Goal: Information Seeking & Learning: Find specific fact

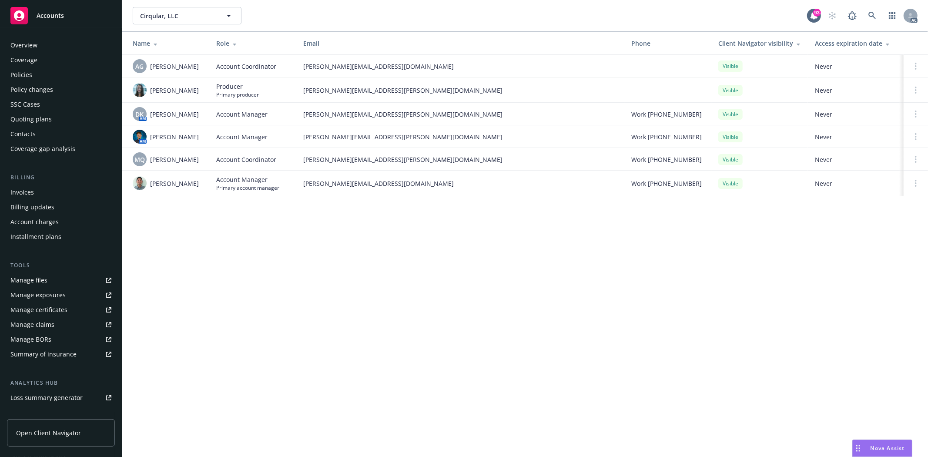
scroll to position [95, 0]
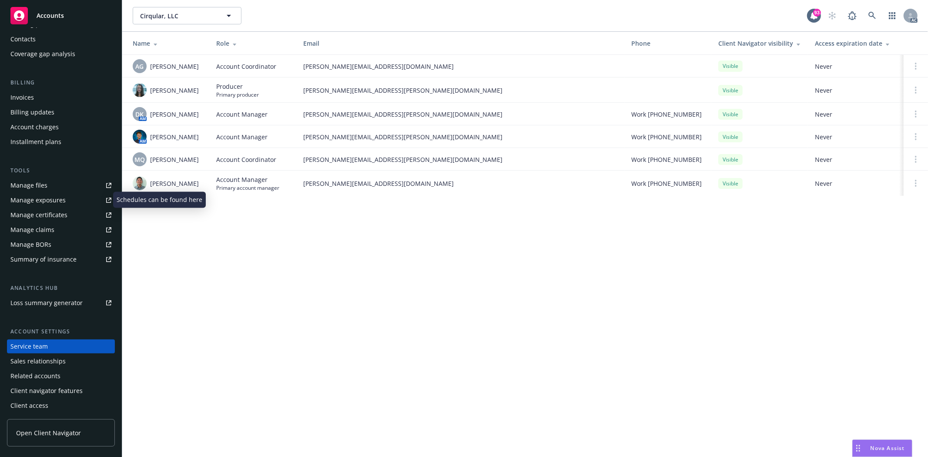
click at [53, 198] on div "Manage exposures" at bounding box center [37, 200] width 55 height 14
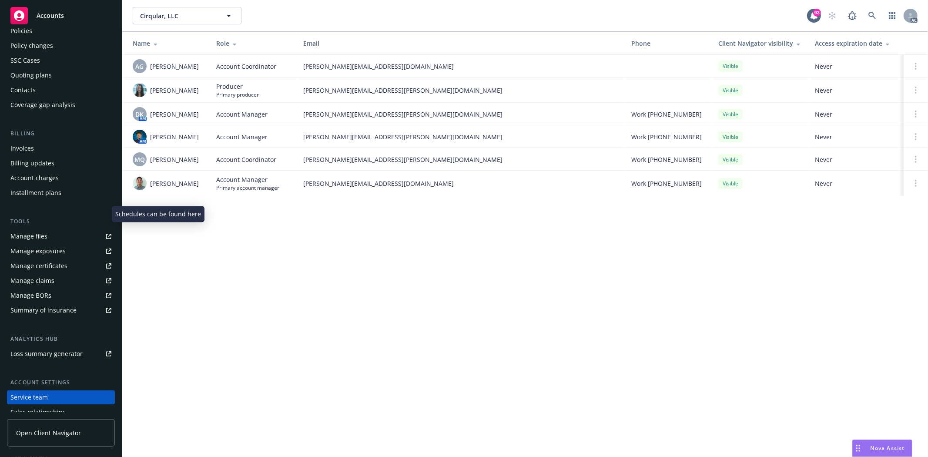
scroll to position [0, 0]
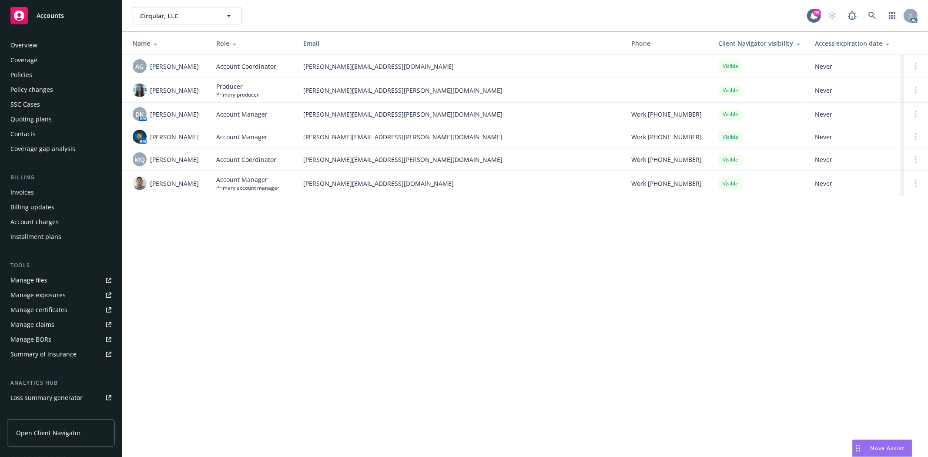
click at [37, 40] on div "Overview" at bounding box center [23, 45] width 27 height 14
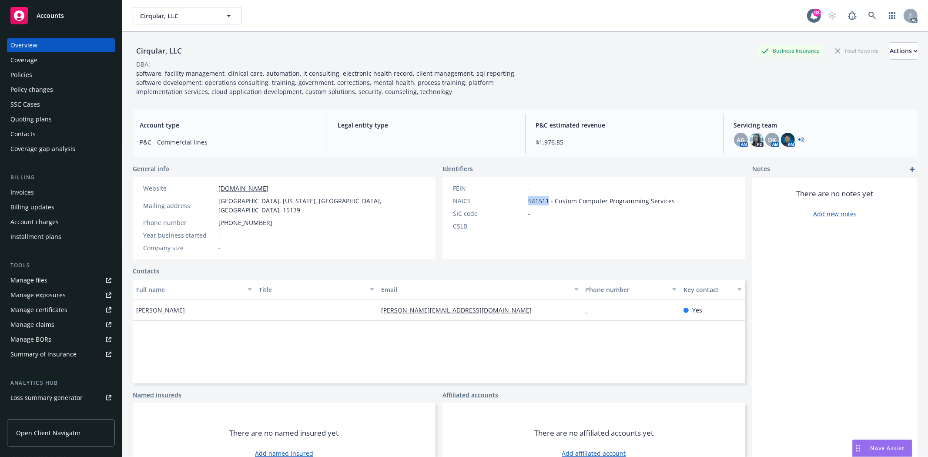
drag, startPoint x: 523, startPoint y: 199, endPoint x: 546, endPoint y: 202, distance: 23.3
click at [546, 202] on div "NAICS 541511 - Custom Computer Programming Services" at bounding box center [563, 200] width 229 height 9
copy span "541511"
click at [62, 74] on div "Policies" at bounding box center [60, 75] width 101 height 14
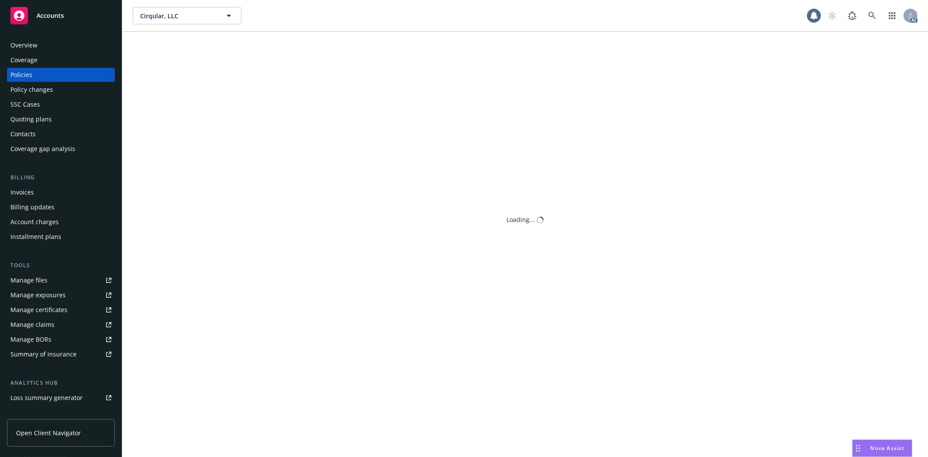
click at [62, 74] on div "Policies" at bounding box center [60, 75] width 101 height 14
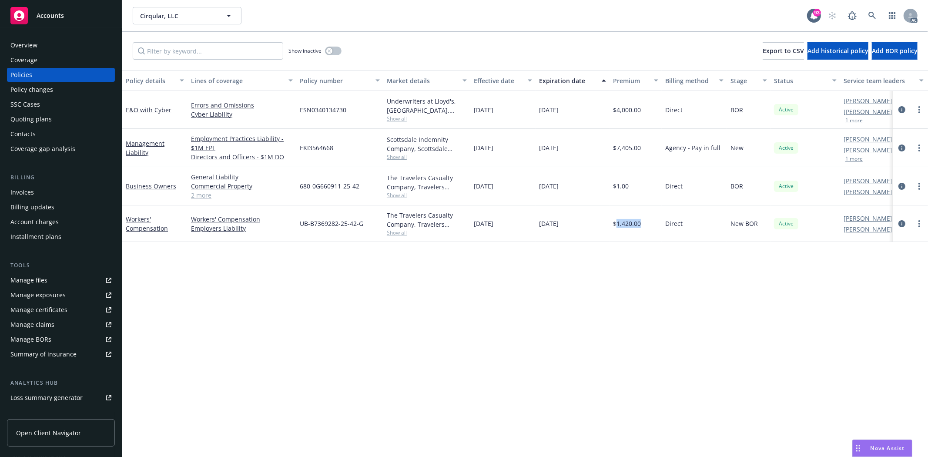
drag, startPoint x: 615, startPoint y: 224, endPoint x: 642, endPoint y: 227, distance: 27.0
click at [642, 227] on div "$1,420.00" at bounding box center [635, 223] width 52 height 37
copy span "1,420.00"
click at [334, 49] on button "button" at bounding box center [333, 51] width 17 height 9
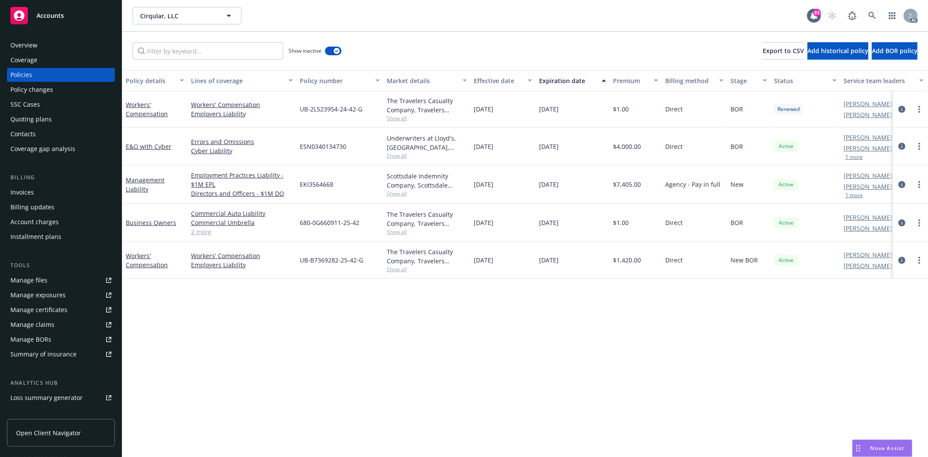
click at [392, 116] on span "Show all" at bounding box center [427, 117] width 80 height 7
click at [435, 61] on div "Show inactive Export to CSV Add historical policy Add BOR policy" at bounding box center [524, 51] width 805 height 38
drag, startPoint x: 296, startPoint y: 104, endPoint x: 374, endPoint y: 116, distance: 79.1
click at [374, 116] on div "Workers' Compensation Workers' Compensation Employers Liability UB-2L523954-24-…" at bounding box center [541, 109] width 839 height 37
click at [683, 122] on div "Direct" at bounding box center [693, 109] width 65 height 37
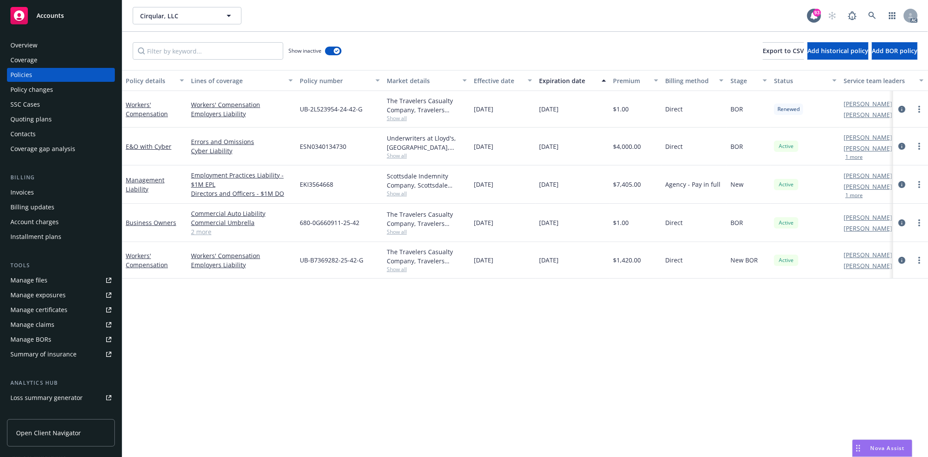
click at [40, 48] on div "Overview" at bounding box center [60, 45] width 101 height 14
